Goal: Transaction & Acquisition: Register for event/course

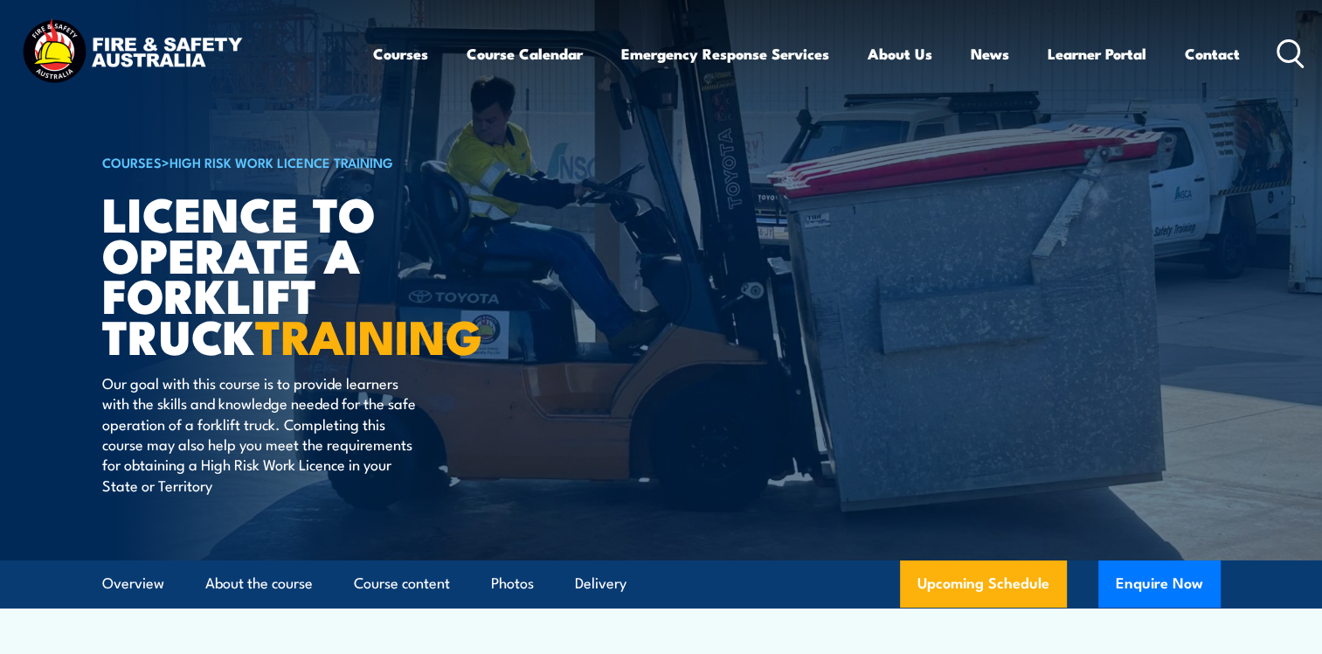
click at [331, 56] on div "Courses Course Calendar Emergency Response Services Services Overview Emergency…" at bounding box center [660, 53] width 1287 height 75
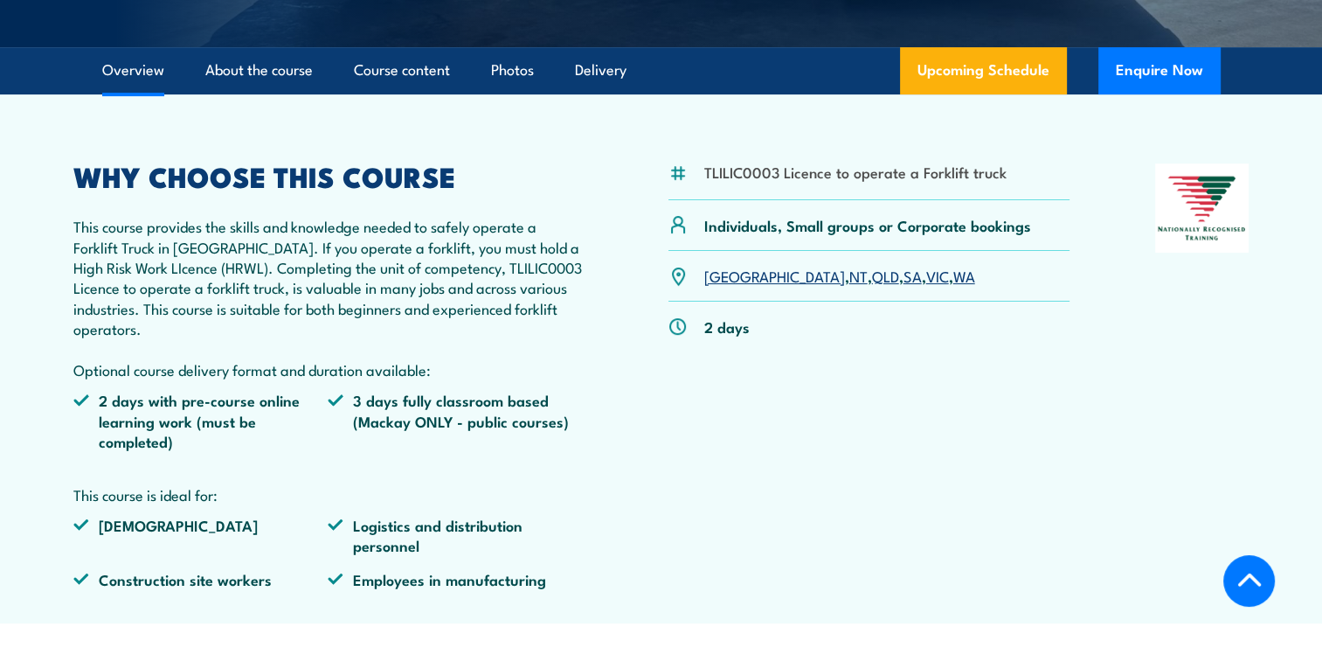
scroll to position [524, 0]
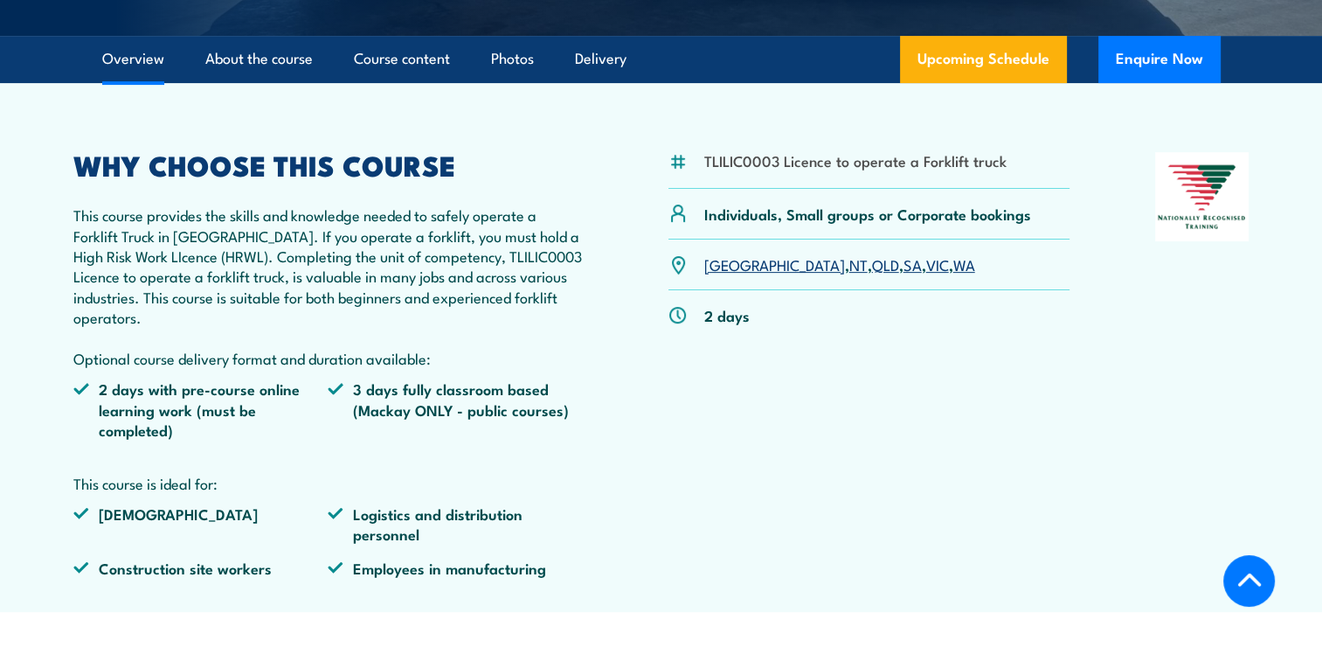
click at [926, 267] on link "VIC" at bounding box center [937, 263] width 23 height 21
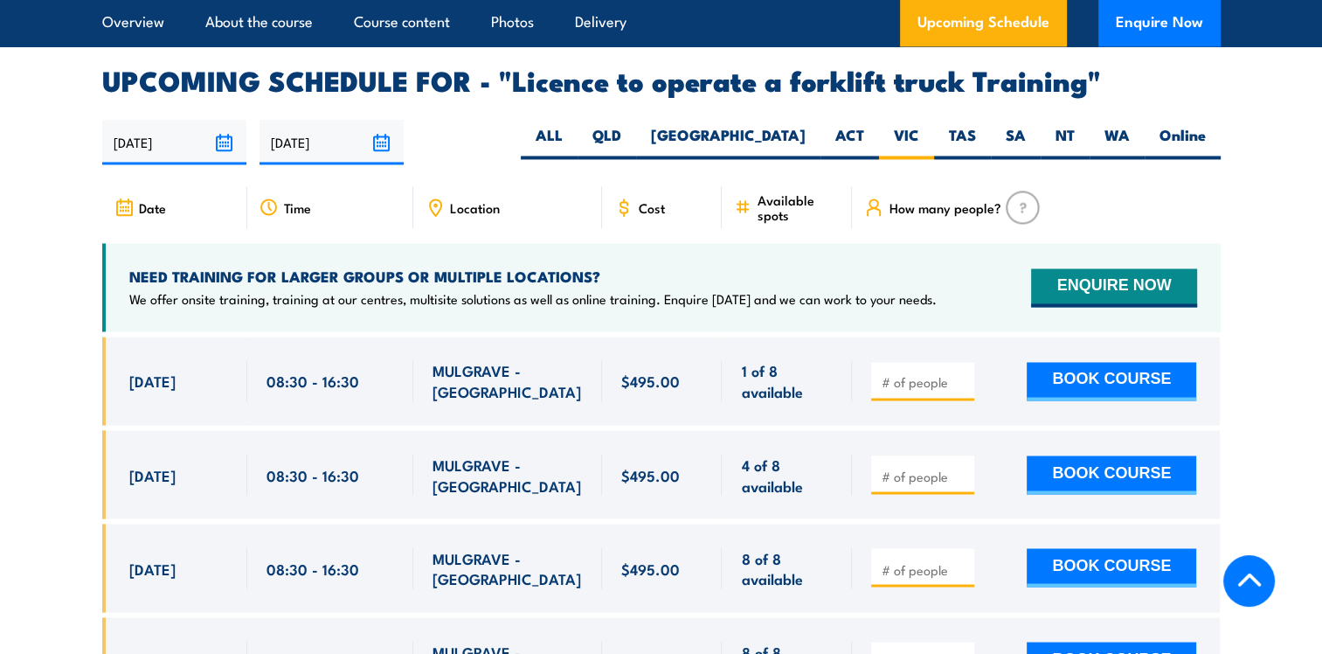
scroll to position [2709, 0]
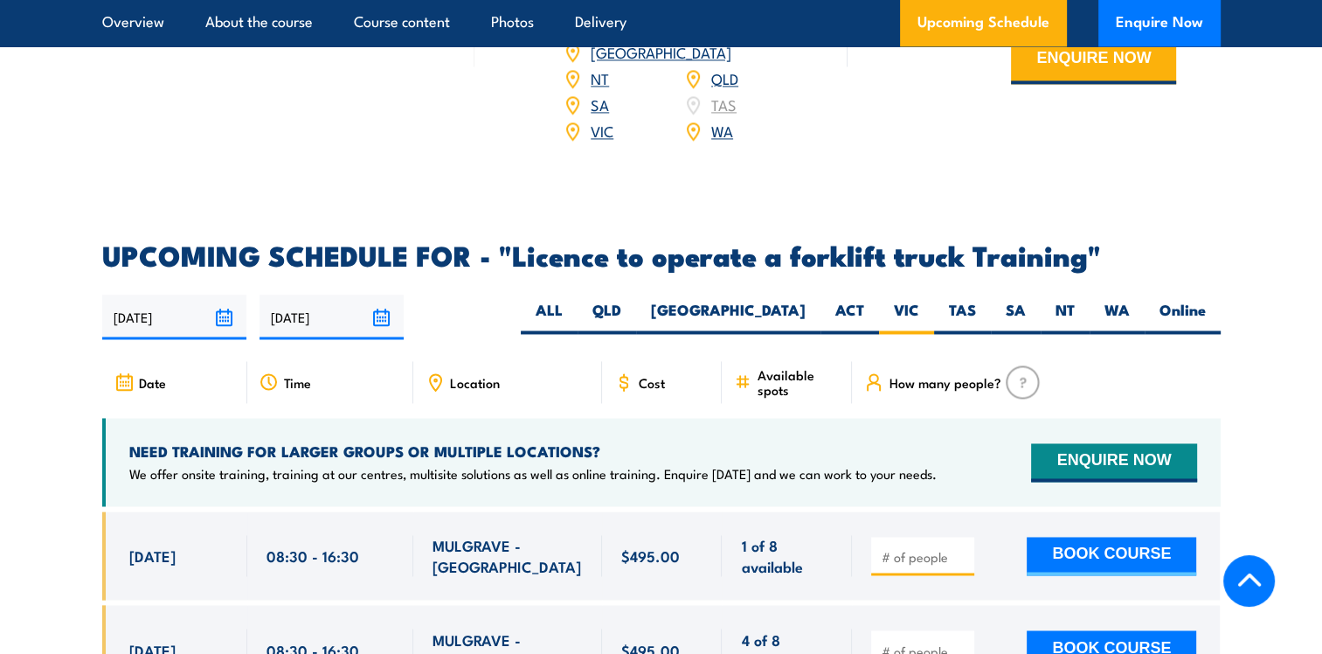
click at [438, 372] on icon at bounding box center [435, 381] width 19 height 19
click at [123, 381] on icon at bounding box center [123, 381] width 0 height 1
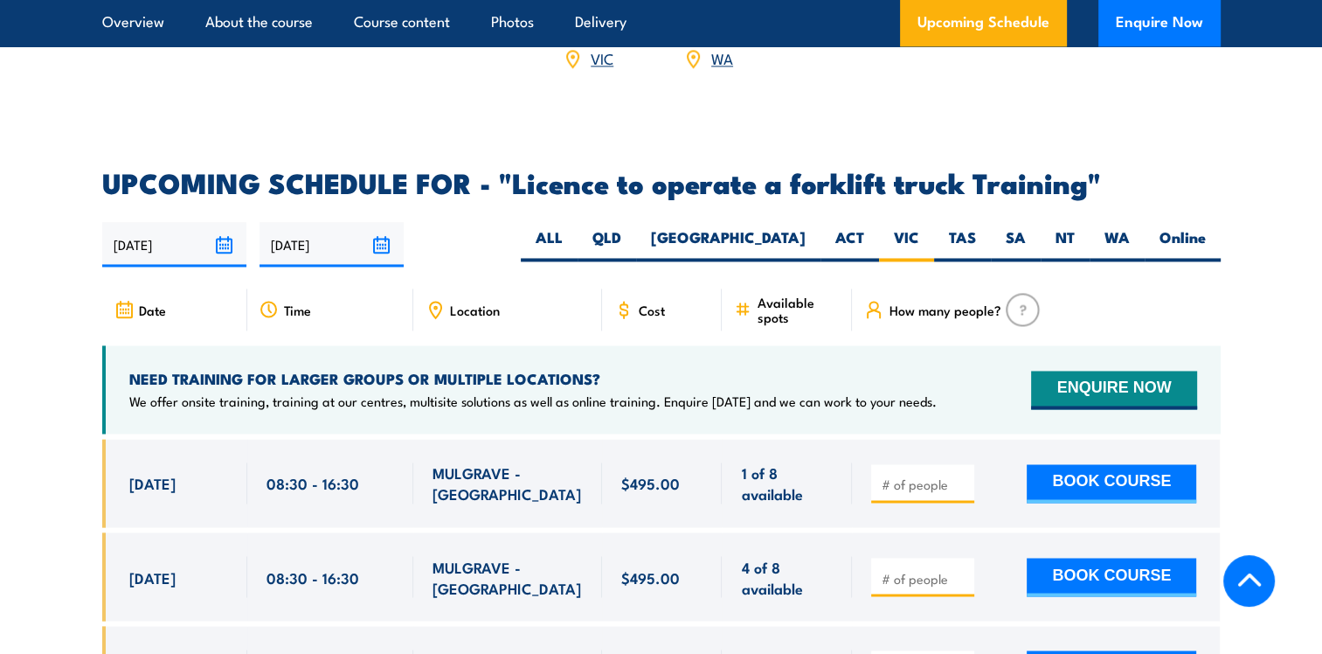
scroll to position [2884, 0]
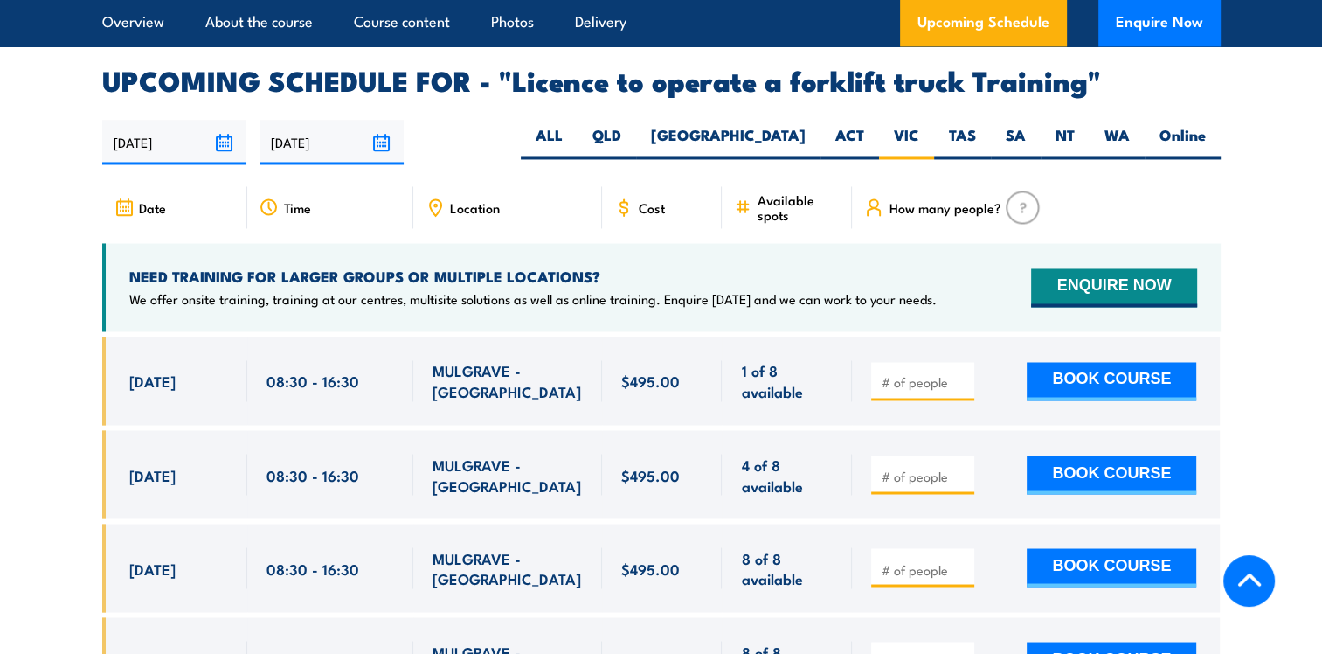
click at [630, 198] on icon at bounding box center [623, 207] width 19 height 19
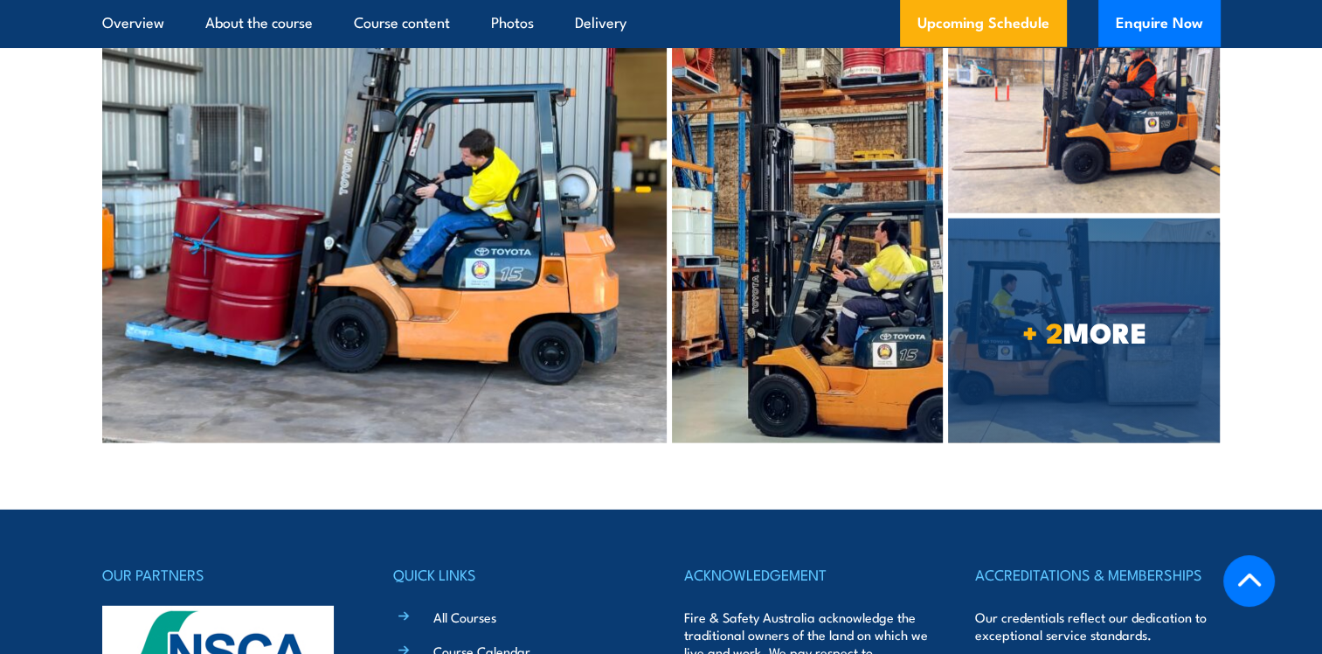
scroll to position [4545, 0]
